Goal: Task Accomplishment & Management: Use online tool/utility

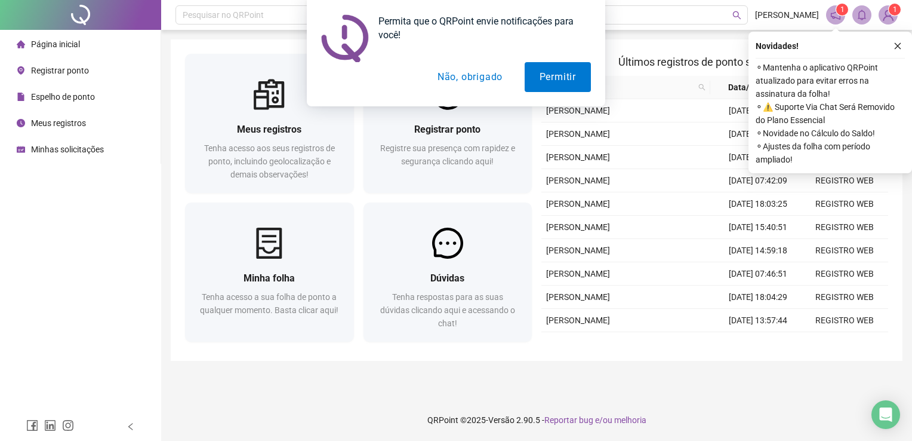
click at [456, 82] on button "Não, obrigado" at bounding box center [470, 77] width 95 height 30
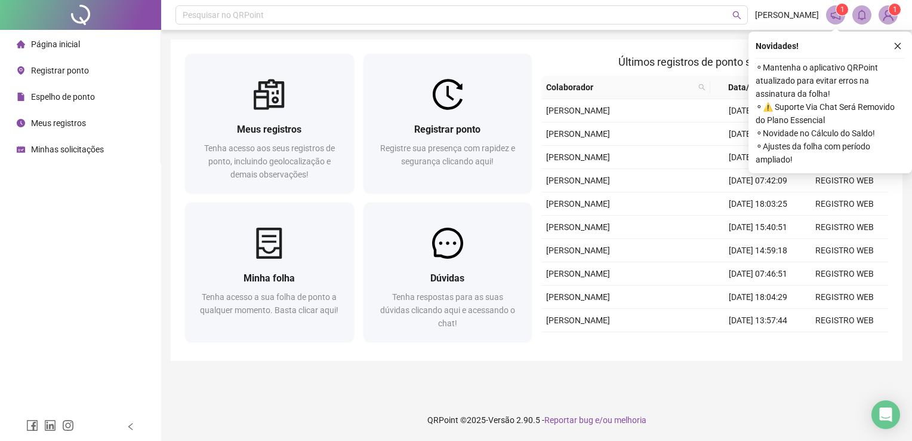
click at [72, 74] on span "Registrar ponto" at bounding box center [60, 71] width 58 height 10
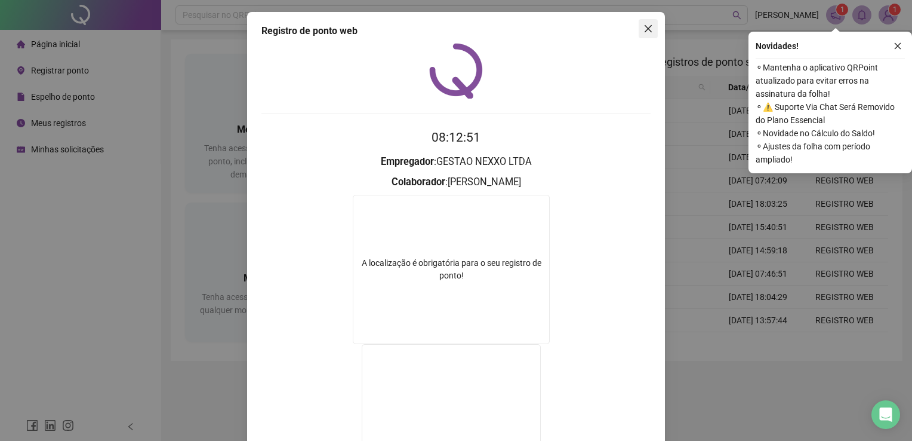
click at [647, 29] on icon "close" at bounding box center [649, 29] width 10 height 10
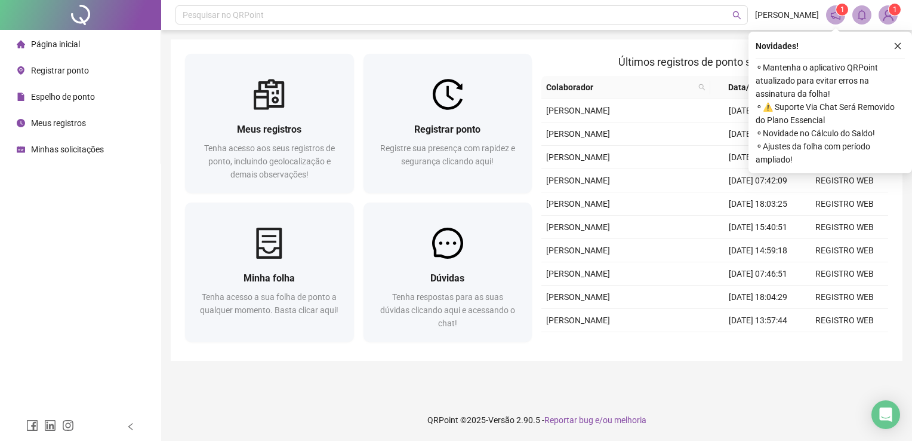
click at [70, 74] on span "Registrar ponto" at bounding box center [60, 71] width 58 height 10
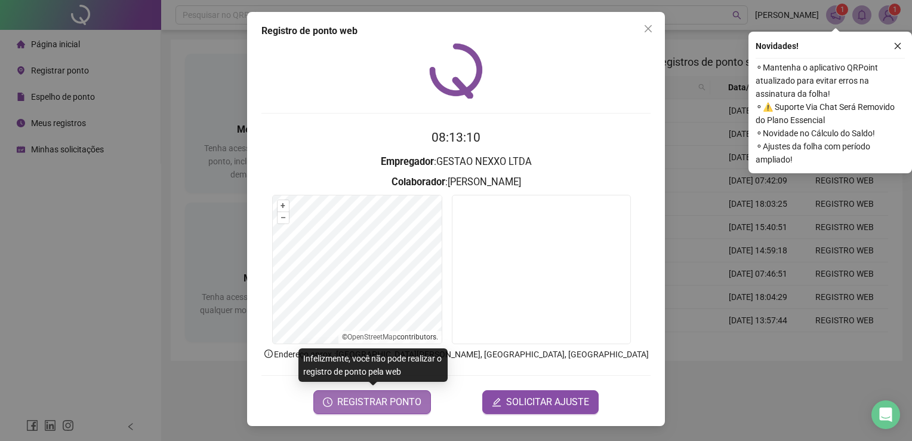
click at [396, 398] on span "REGISTRAR PONTO" at bounding box center [379, 402] width 84 height 14
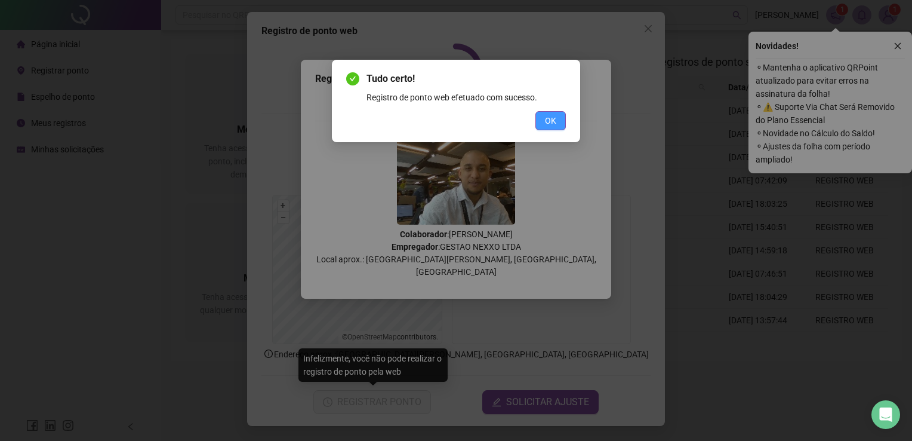
click at [549, 126] on span "OK" at bounding box center [550, 120] width 11 height 13
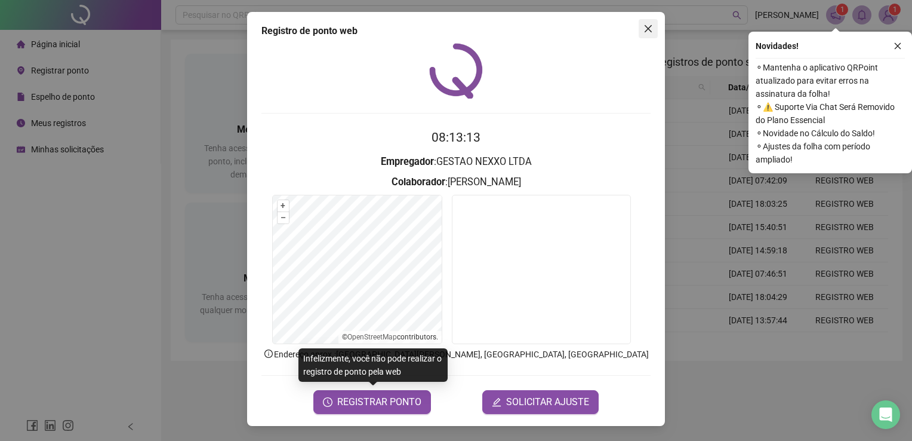
click at [647, 30] on icon "close" at bounding box center [649, 29] width 10 height 10
